Goal: Find contact information: Find contact information

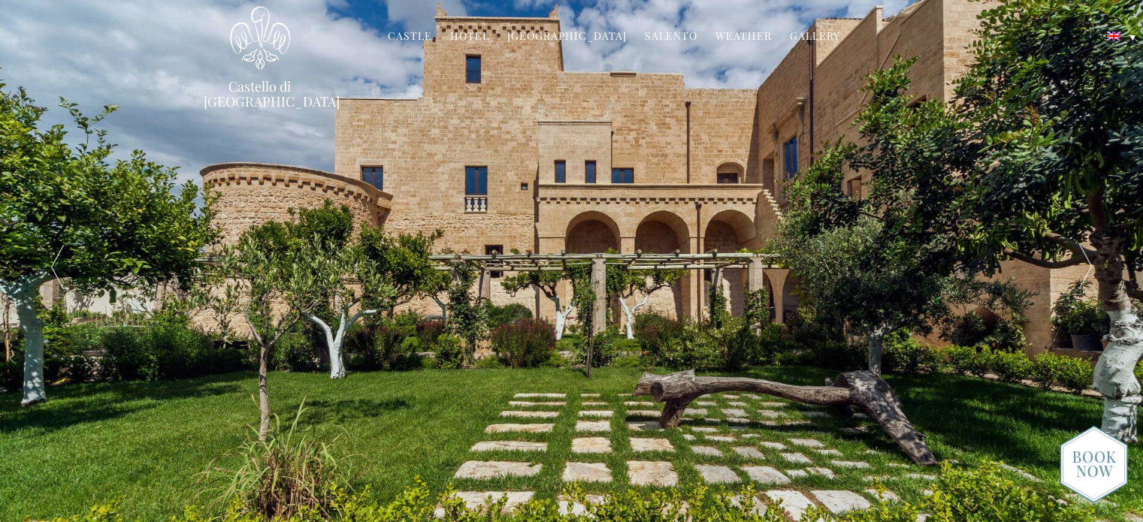
click at [477, 34] on link "Hotel" at bounding box center [469, 37] width 39 height 17
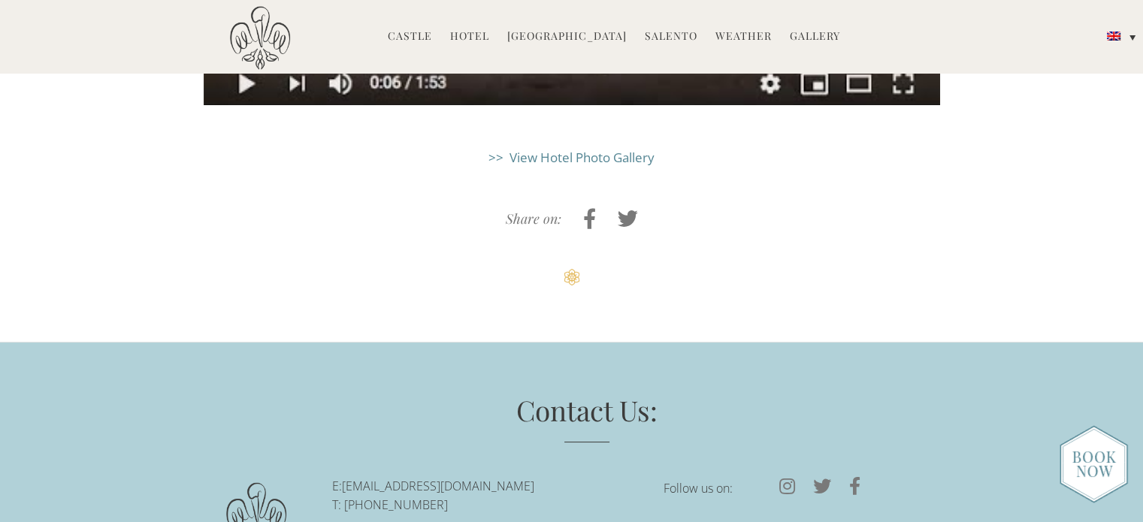
scroll to position [4147, 0]
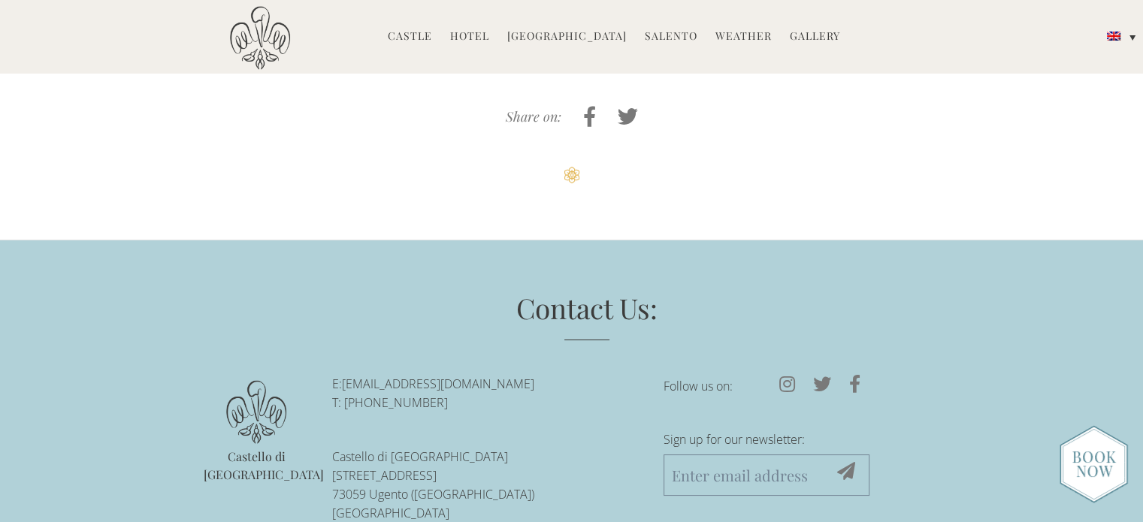
drag, startPoint x: 540, startPoint y: 276, endPoint x: 344, endPoint y: 275, distance: 196.1
click at [344, 375] on p "E: reservations@castellodiugento.com T: +39-0833-1850-720" at bounding box center [486, 394] width 309 height 38
copy link "[EMAIL_ADDRESS][DOMAIN_NAME]"
click at [344, 376] on link "[EMAIL_ADDRESS][DOMAIN_NAME]" at bounding box center [438, 384] width 192 height 17
click at [470, 32] on link "Hotel" at bounding box center [469, 37] width 39 height 17
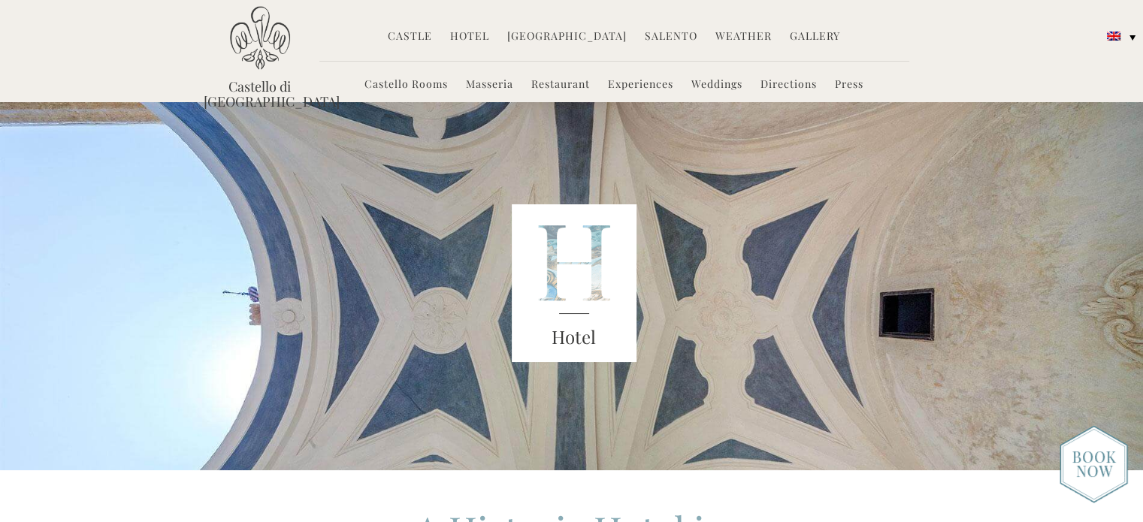
click at [1105, 464] on img at bounding box center [1093, 464] width 68 height 78
